Goal: Obtain resource: Obtain resource

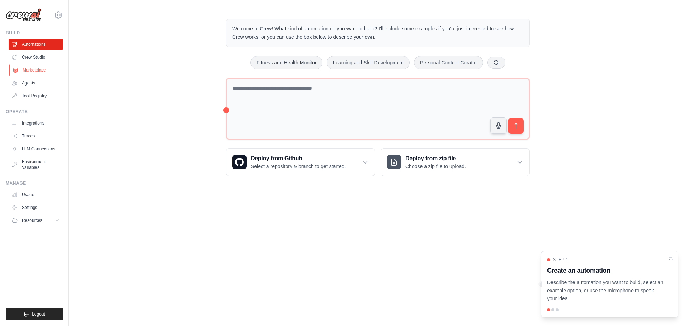
click at [34, 69] on link "Marketplace" at bounding box center [36, 69] width 54 height 11
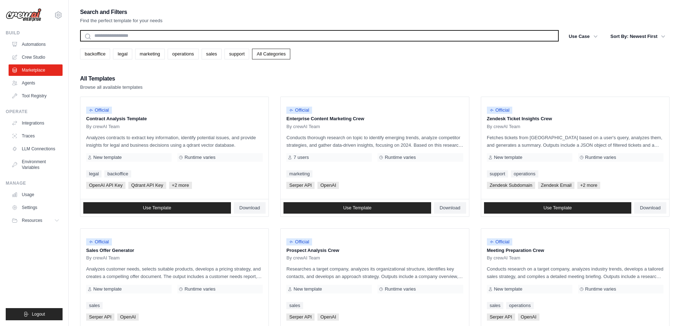
click at [150, 36] on input "text" at bounding box center [319, 35] width 479 height 11
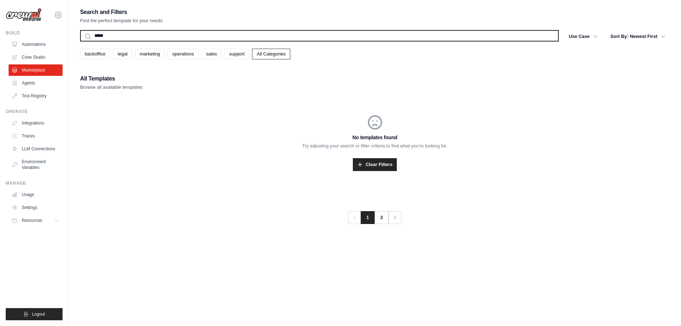
type input "*****"
click at [80, 41] on button "Search" at bounding box center [80, 41] width 0 height 0
drag, startPoint x: 116, startPoint y: 32, endPoint x: 69, endPoint y: 28, distance: 46.7
click at [69, 28] on div "Search and Filters Find the perfect template for your needs ***** Search Use Ca…" at bounding box center [375, 170] width 613 height 326
type input "*********"
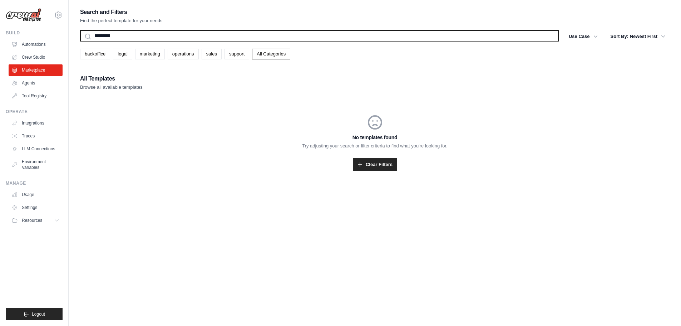
click at [80, 41] on button "Search" at bounding box center [80, 41] width 0 height 0
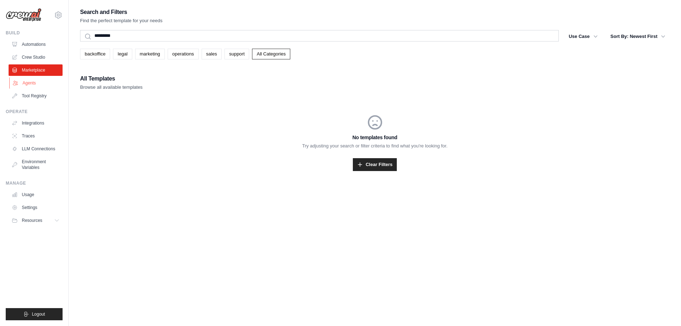
click at [42, 85] on link "Agents" at bounding box center [36, 82] width 54 height 11
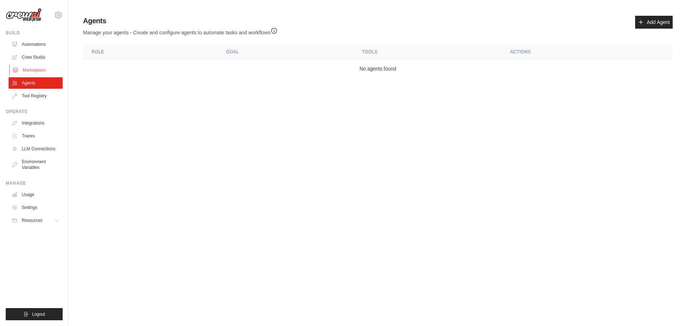
click at [37, 71] on link "Marketplace" at bounding box center [36, 69] width 54 height 11
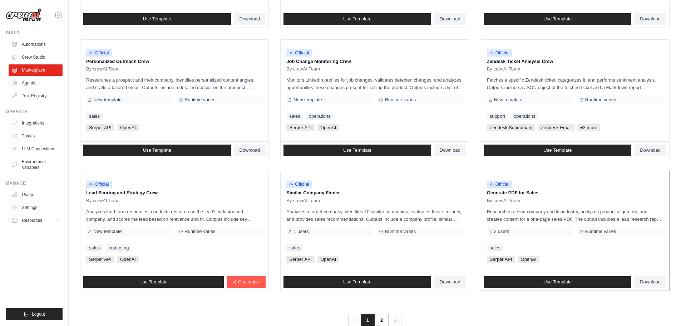
scroll to position [337, 0]
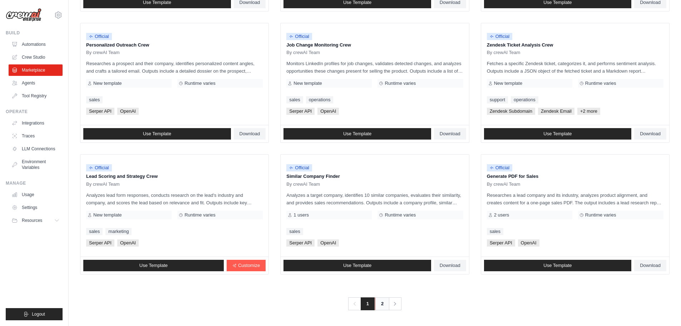
click at [382, 307] on link "2" at bounding box center [382, 303] width 14 height 13
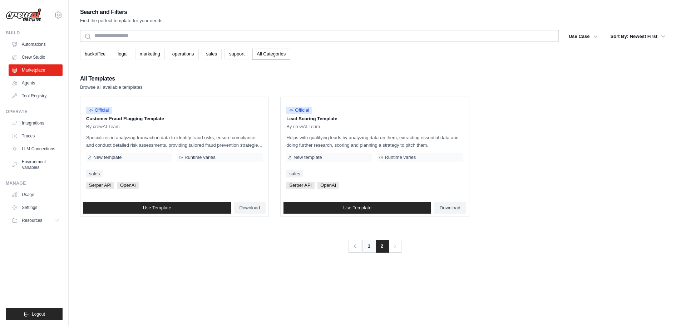
click at [367, 248] on link "1" at bounding box center [369, 246] width 14 height 13
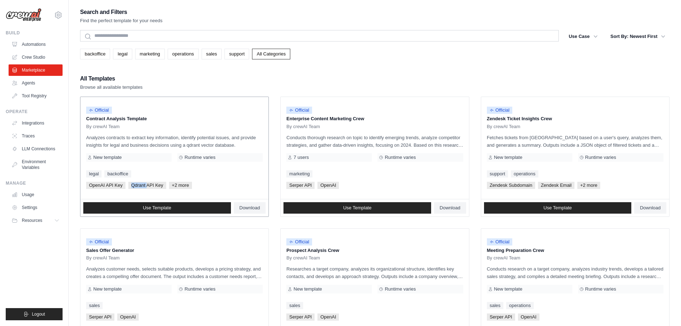
drag, startPoint x: 147, startPoint y: 184, endPoint x: 130, endPoint y: 183, distance: 16.8
click at [129, 183] on span "Qdrant API Key" at bounding box center [147, 185] width 38 height 7
copy span "Qdrant"
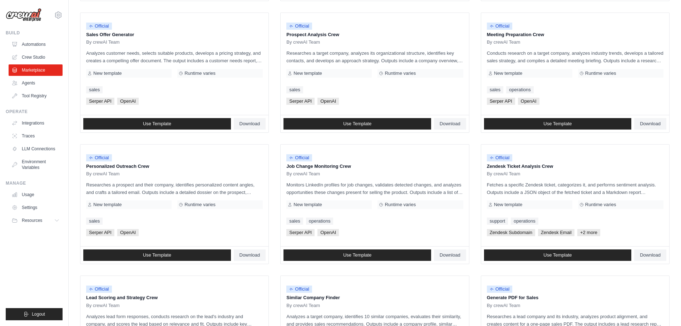
scroll to position [322, 0]
